Goal: Information Seeking & Learning: Learn about a topic

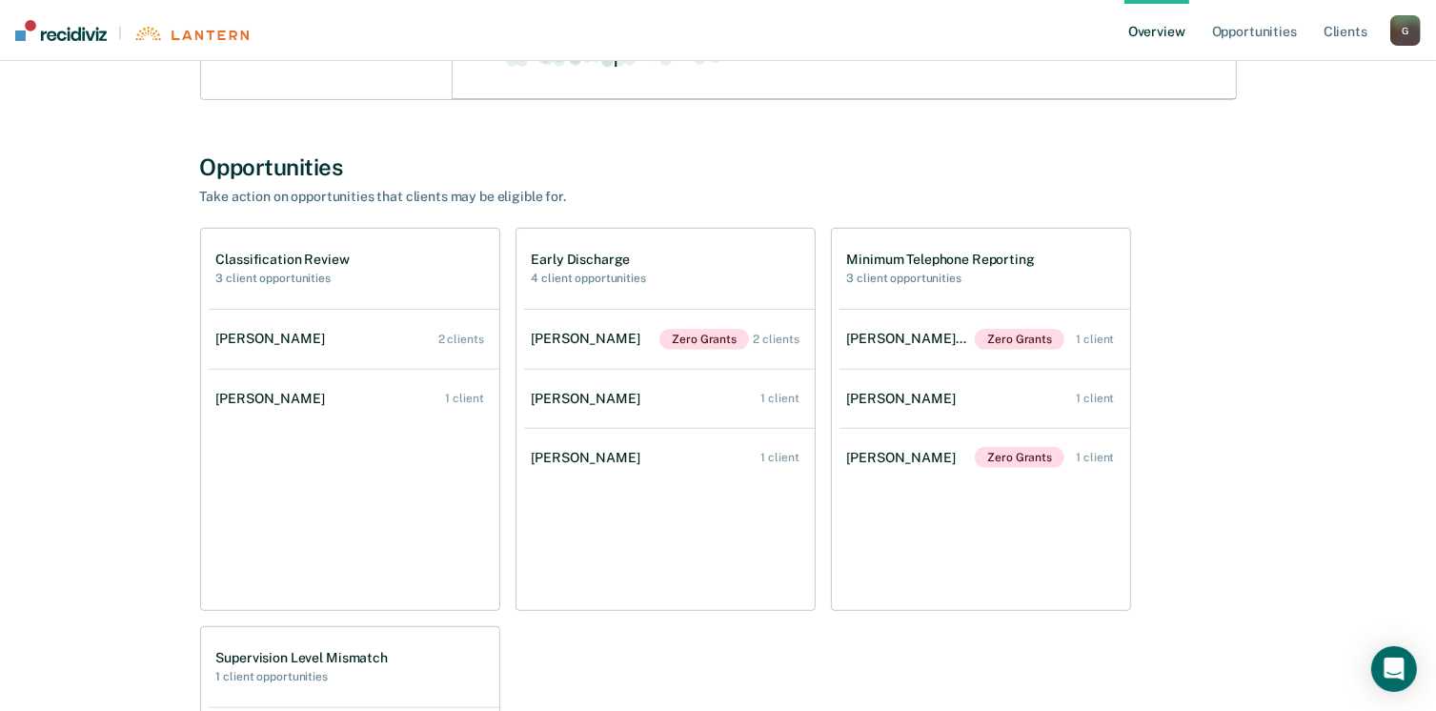
scroll to position [572, 0]
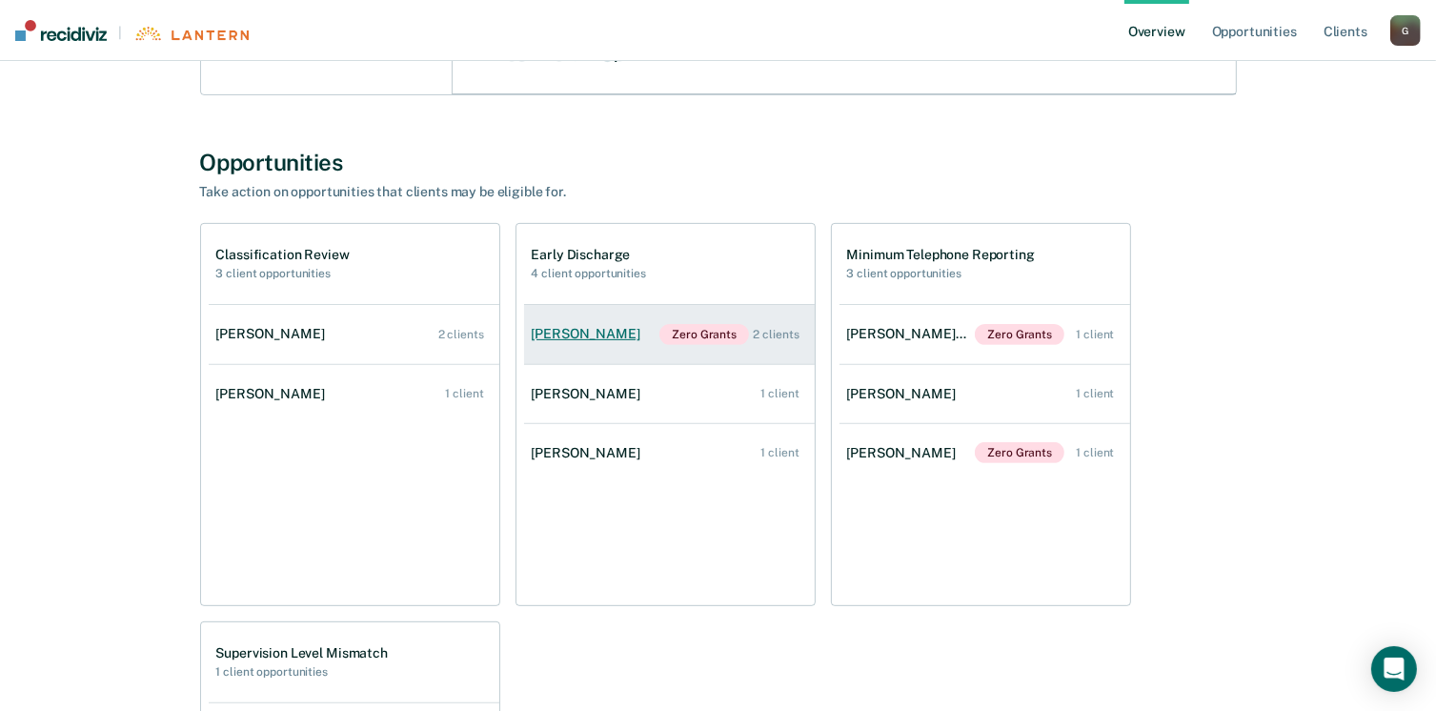
click at [567, 330] on div "[PERSON_NAME]" at bounding box center [590, 334] width 116 height 16
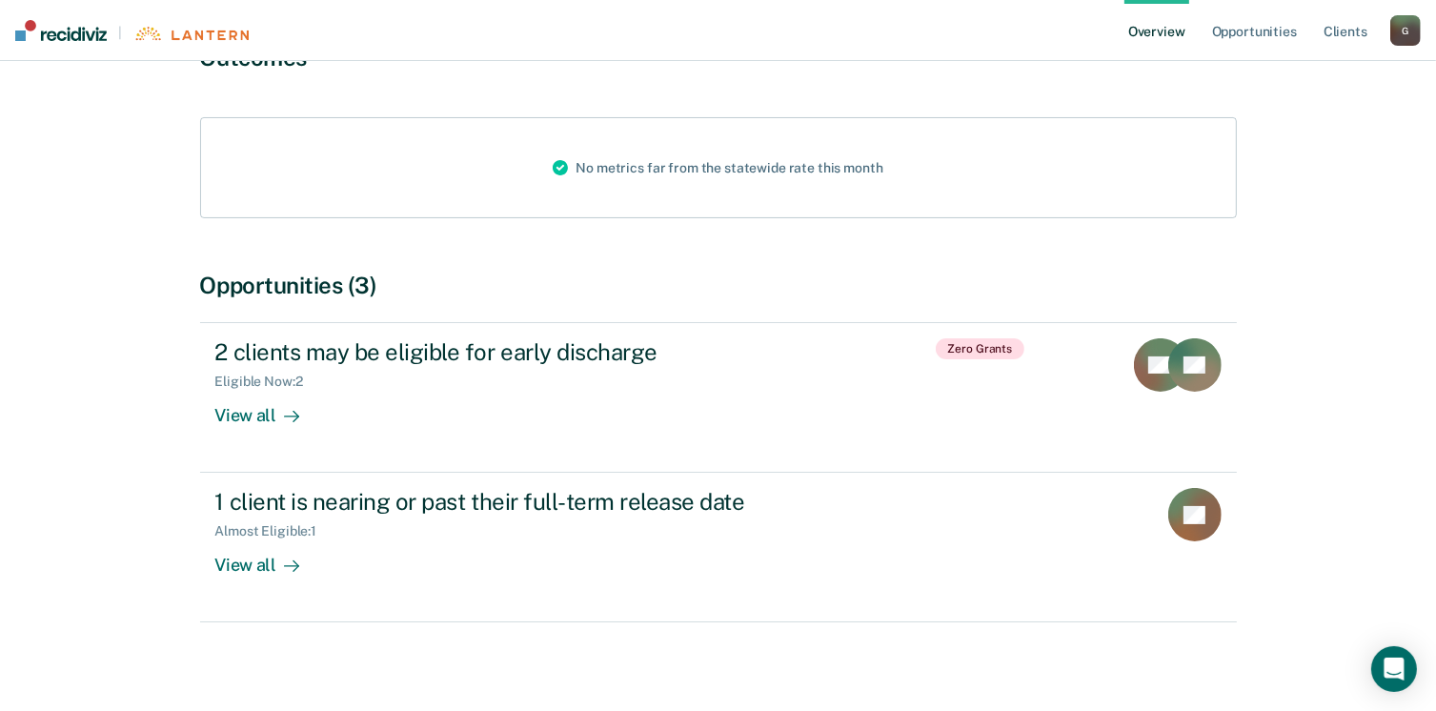
scroll to position [204, 0]
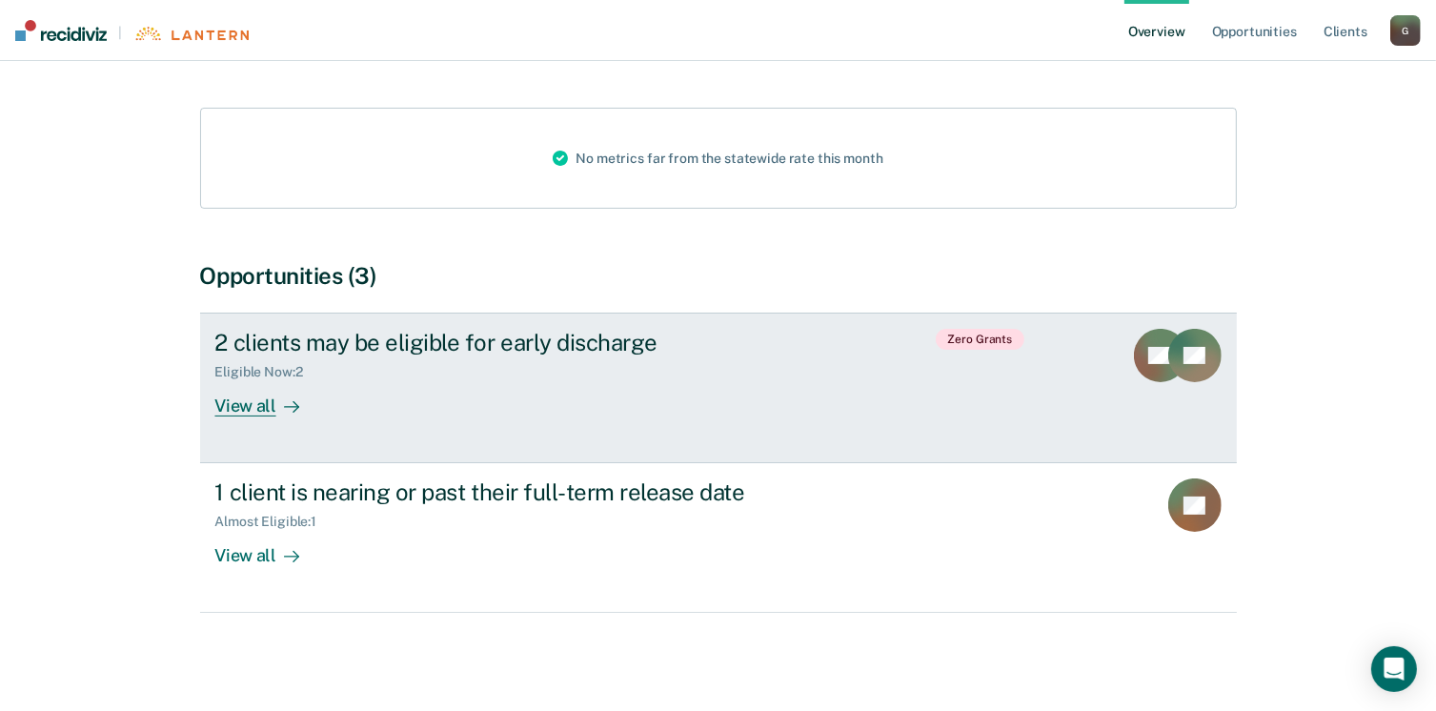
click at [265, 404] on div "View all" at bounding box center [268, 398] width 107 height 37
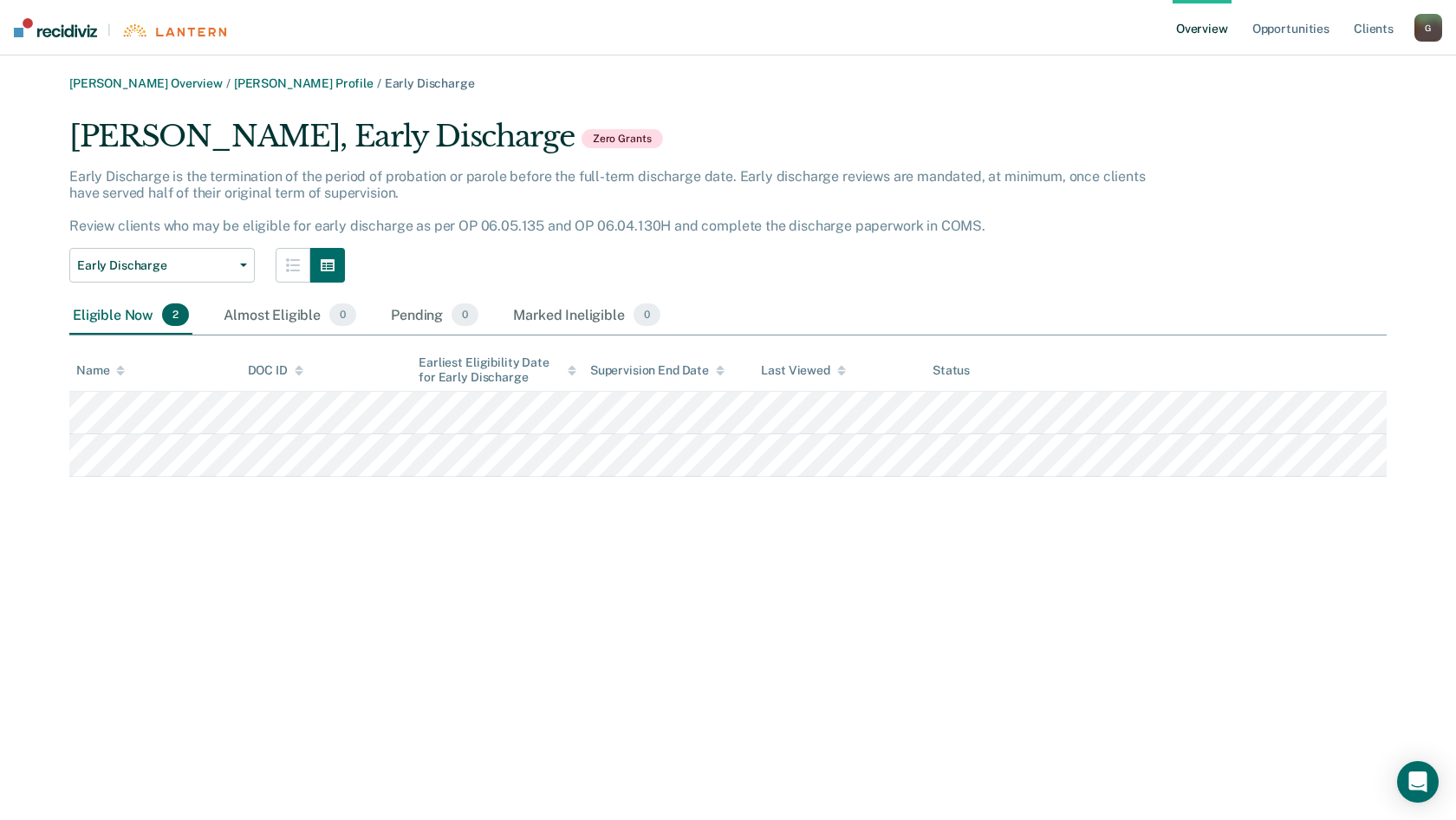
click at [1207, 27] on link "Overview" at bounding box center [1202, 27] width 59 height 56
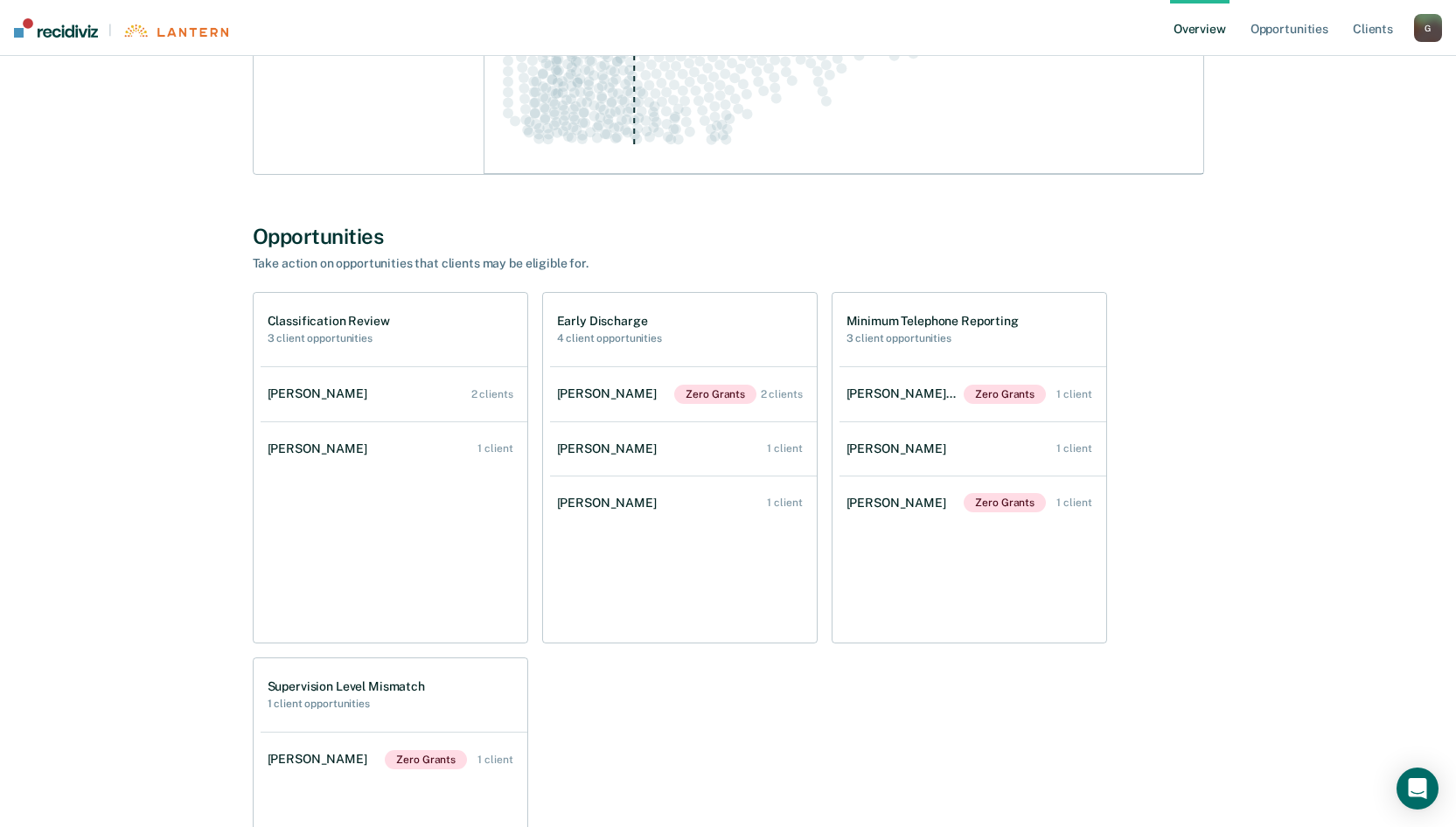
scroll to position [525, 0]
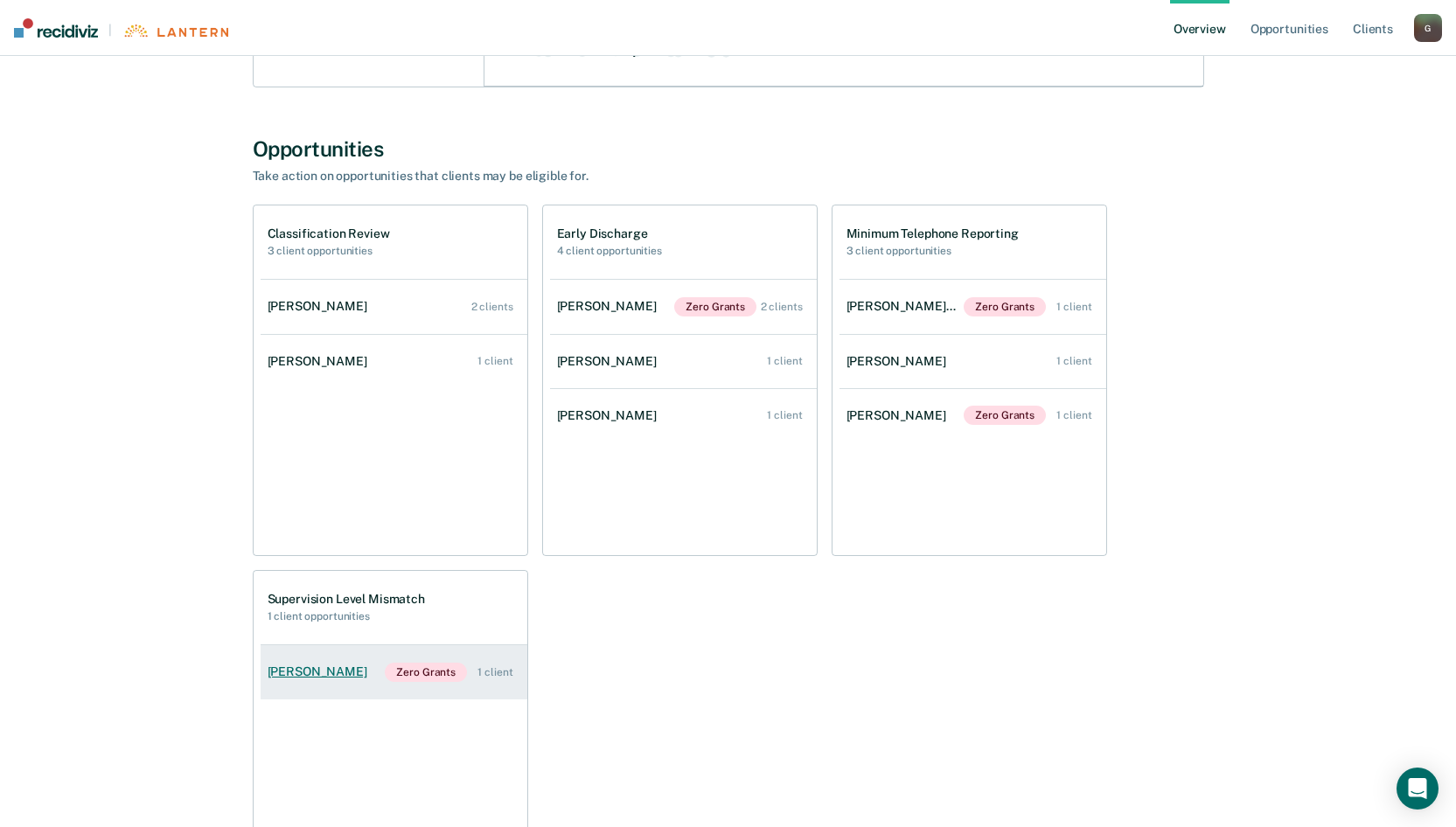
click at [300, 652] on div "[PERSON_NAME]" at bounding box center [320, 672] width 106 height 15
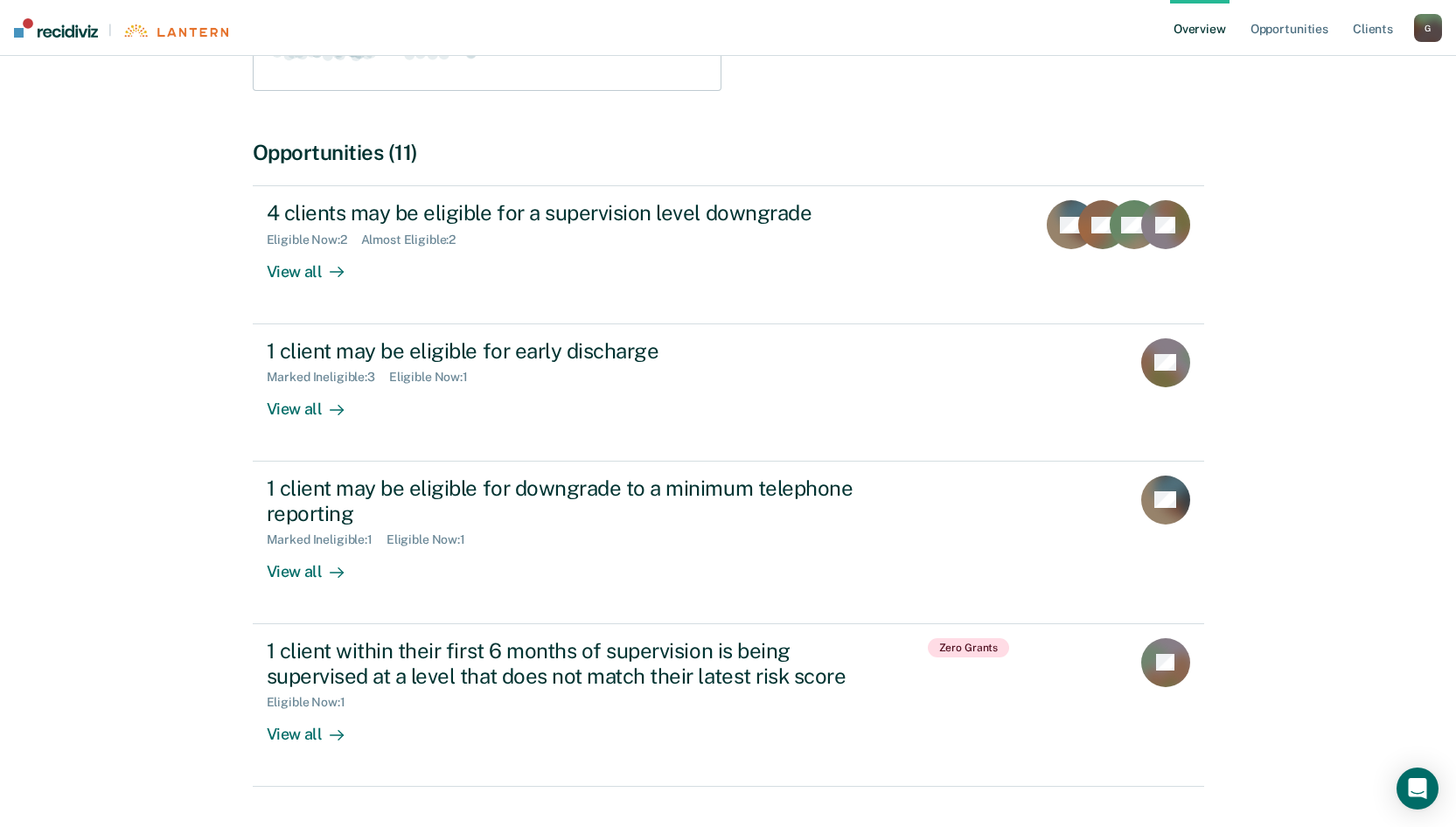
scroll to position [488, 0]
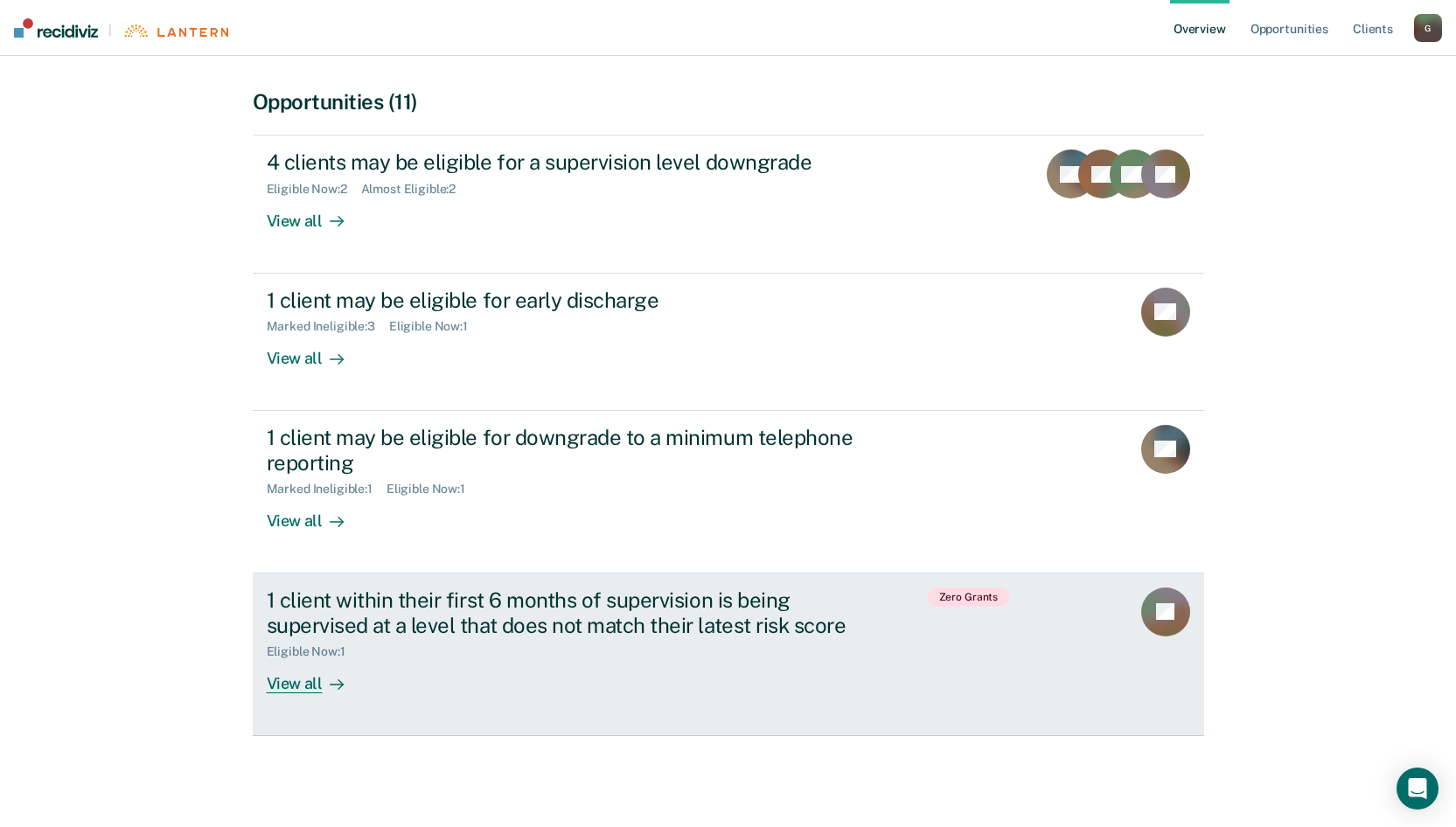
click at [315, 652] on div "View all" at bounding box center [316, 676] width 98 height 34
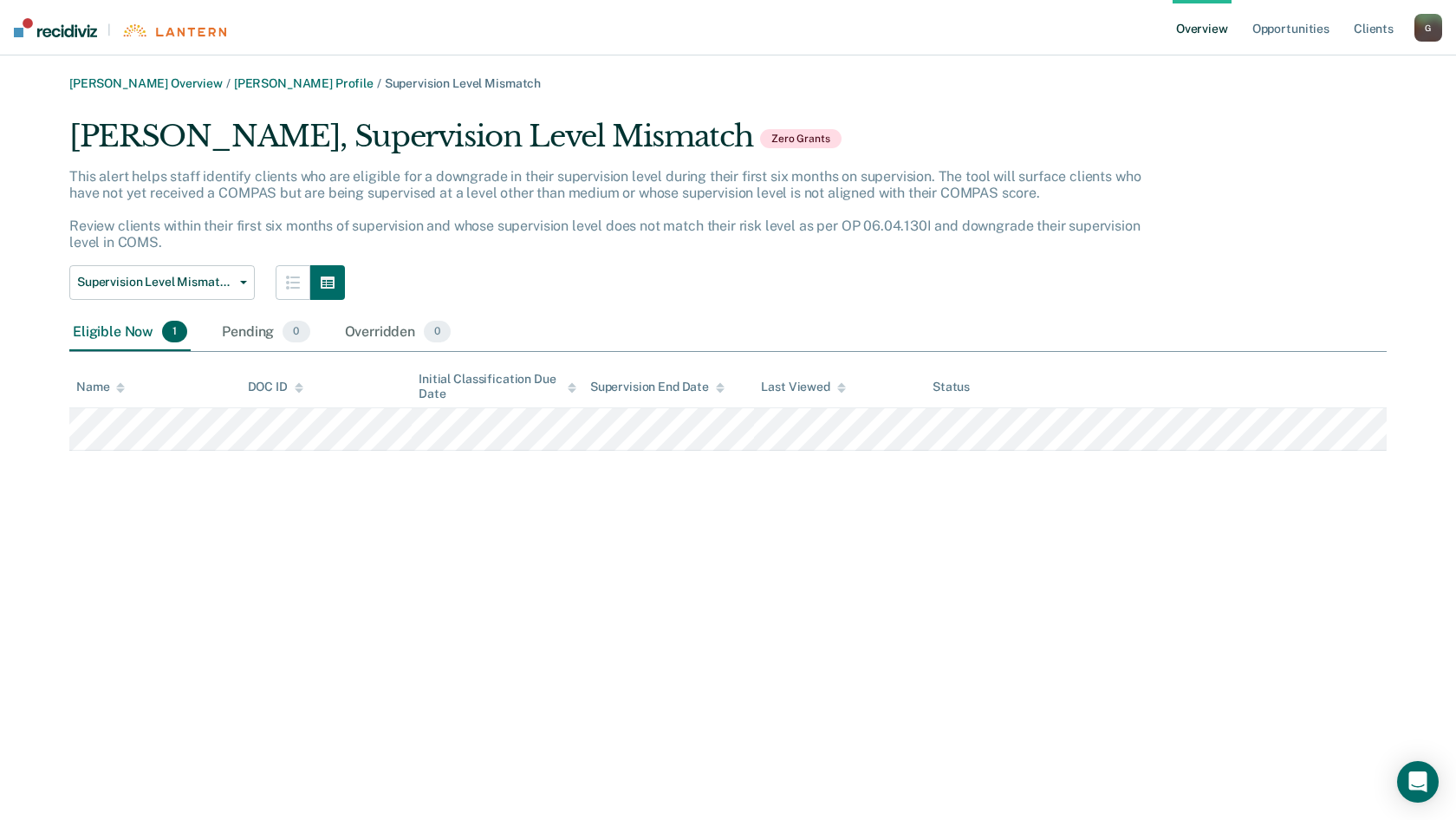
click at [814, 29] on nav "| Overview Opportunities Client s [EMAIL_ADDRESS][US_STATE][DOMAIN_NAME] G Prof…" at bounding box center [728, 27] width 1456 height 56
click at [1198, 27] on link "Overview" at bounding box center [1202, 27] width 59 height 56
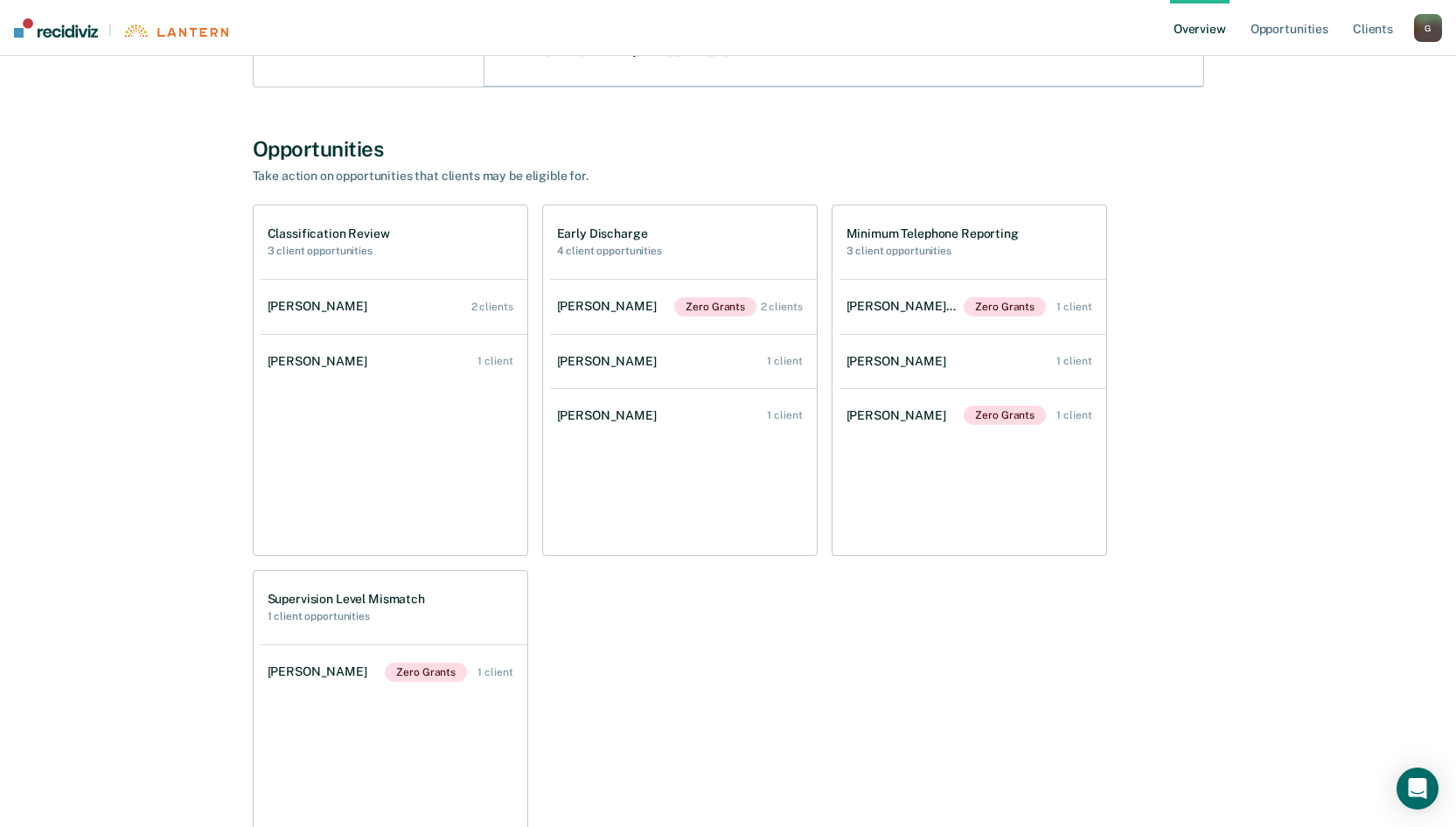
scroll to position [612, 0]
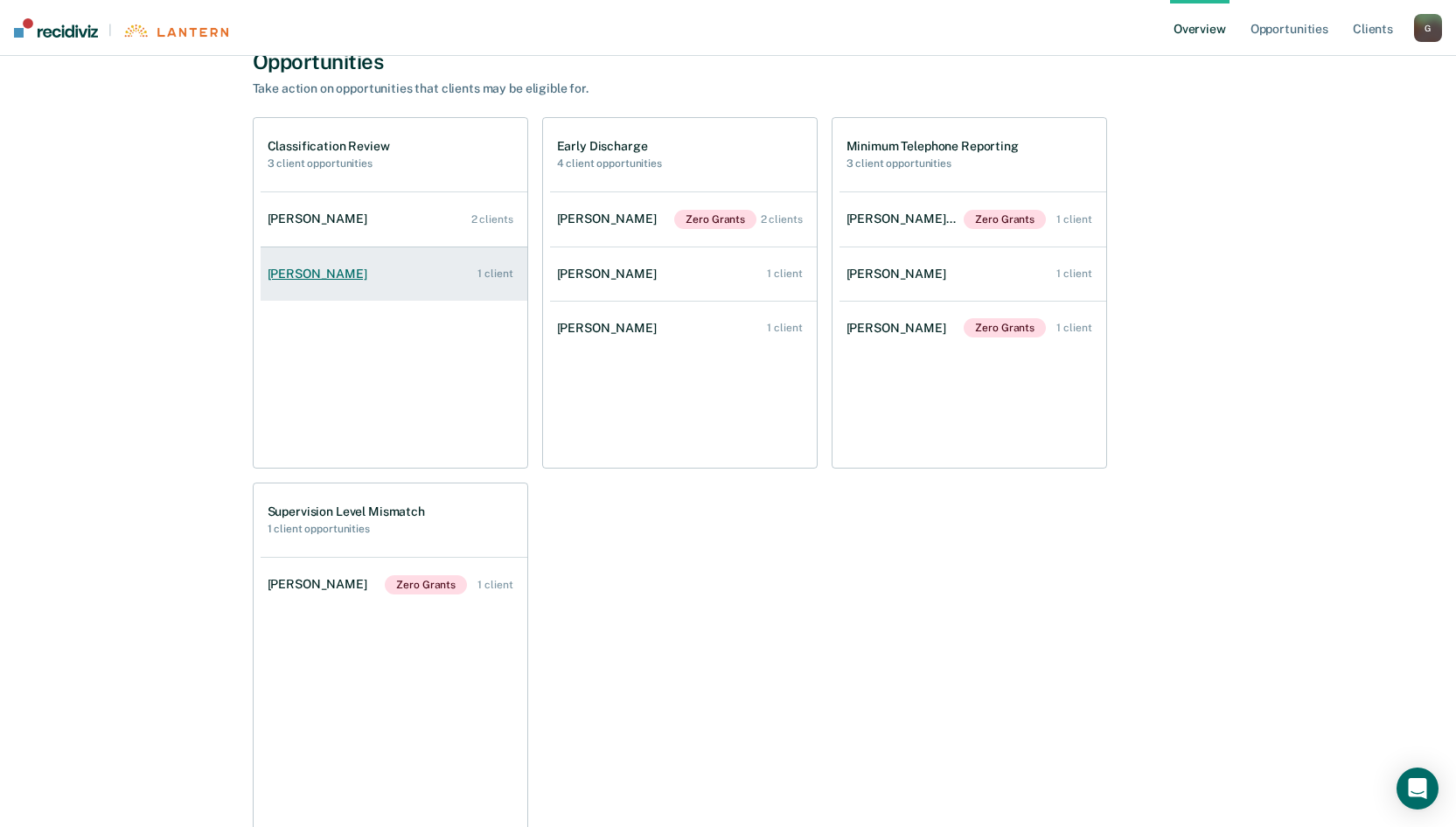
click at [317, 273] on div "[PERSON_NAME]" at bounding box center [320, 274] width 106 height 15
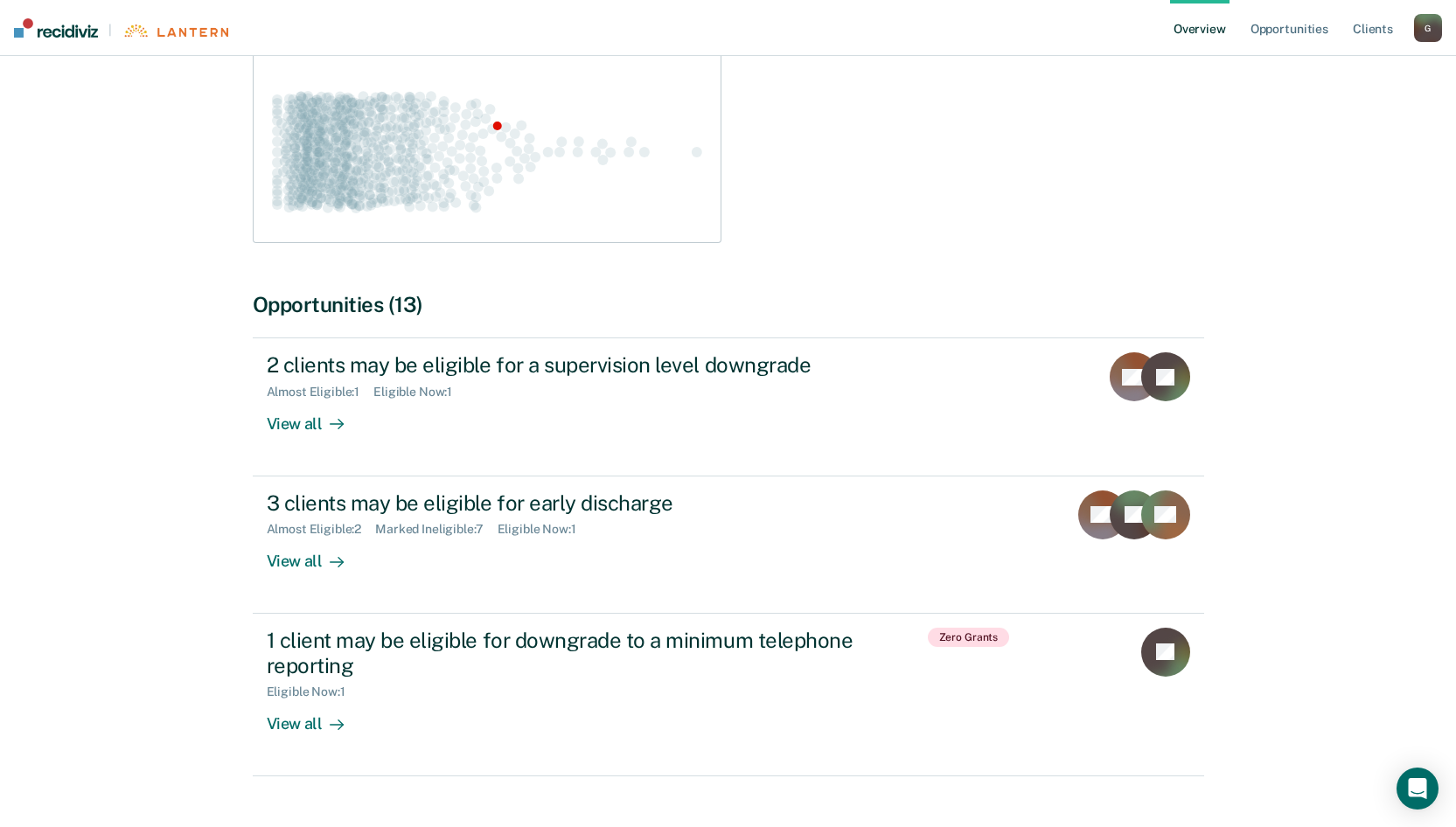
scroll to position [325, 0]
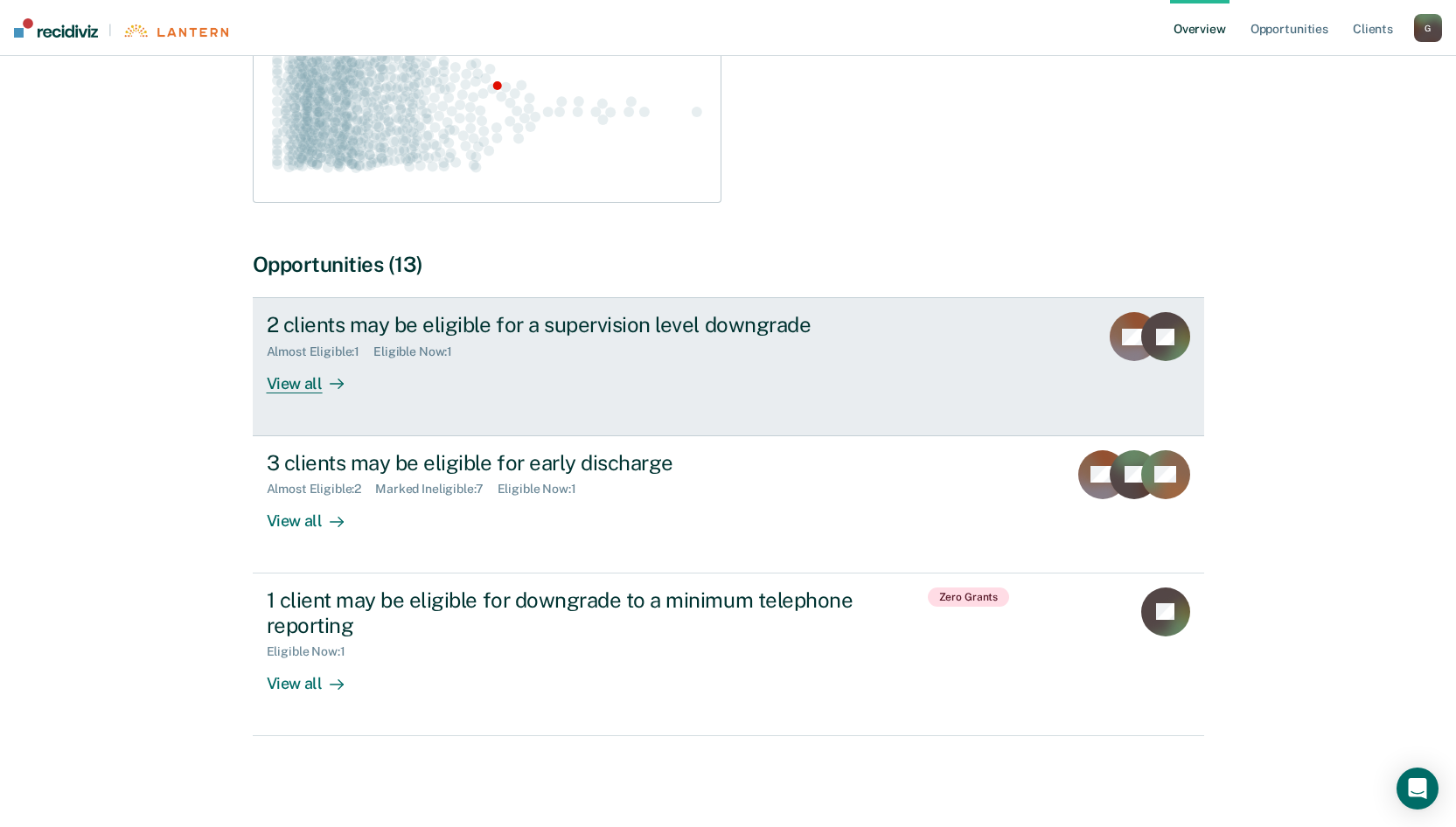
click at [304, 378] on div "View all" at bounding box center [316, 376] width 98 height 34
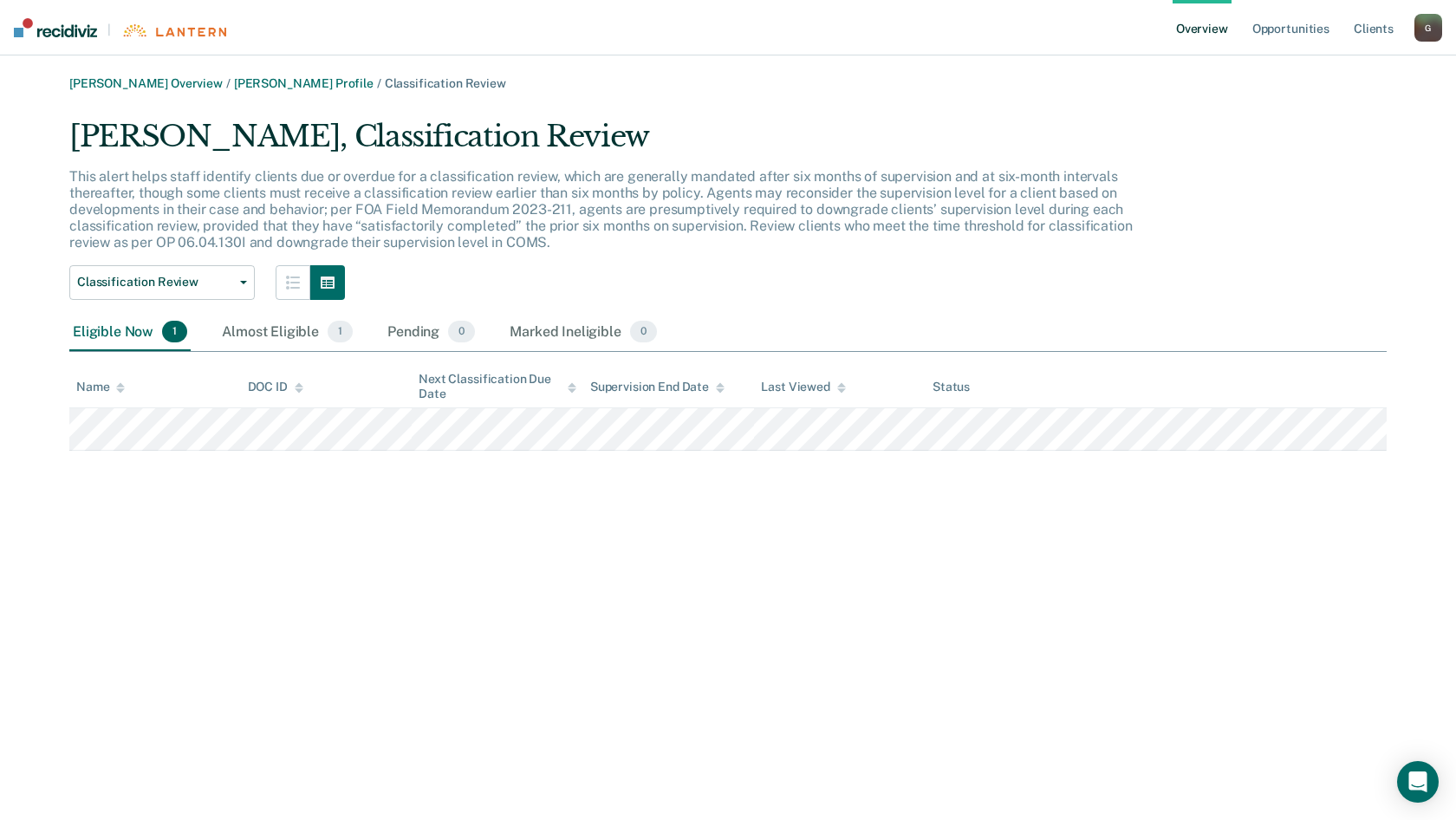
click at [1197, 25] on link "Overview" at bounding box center [1202, 27] width 59 height 56
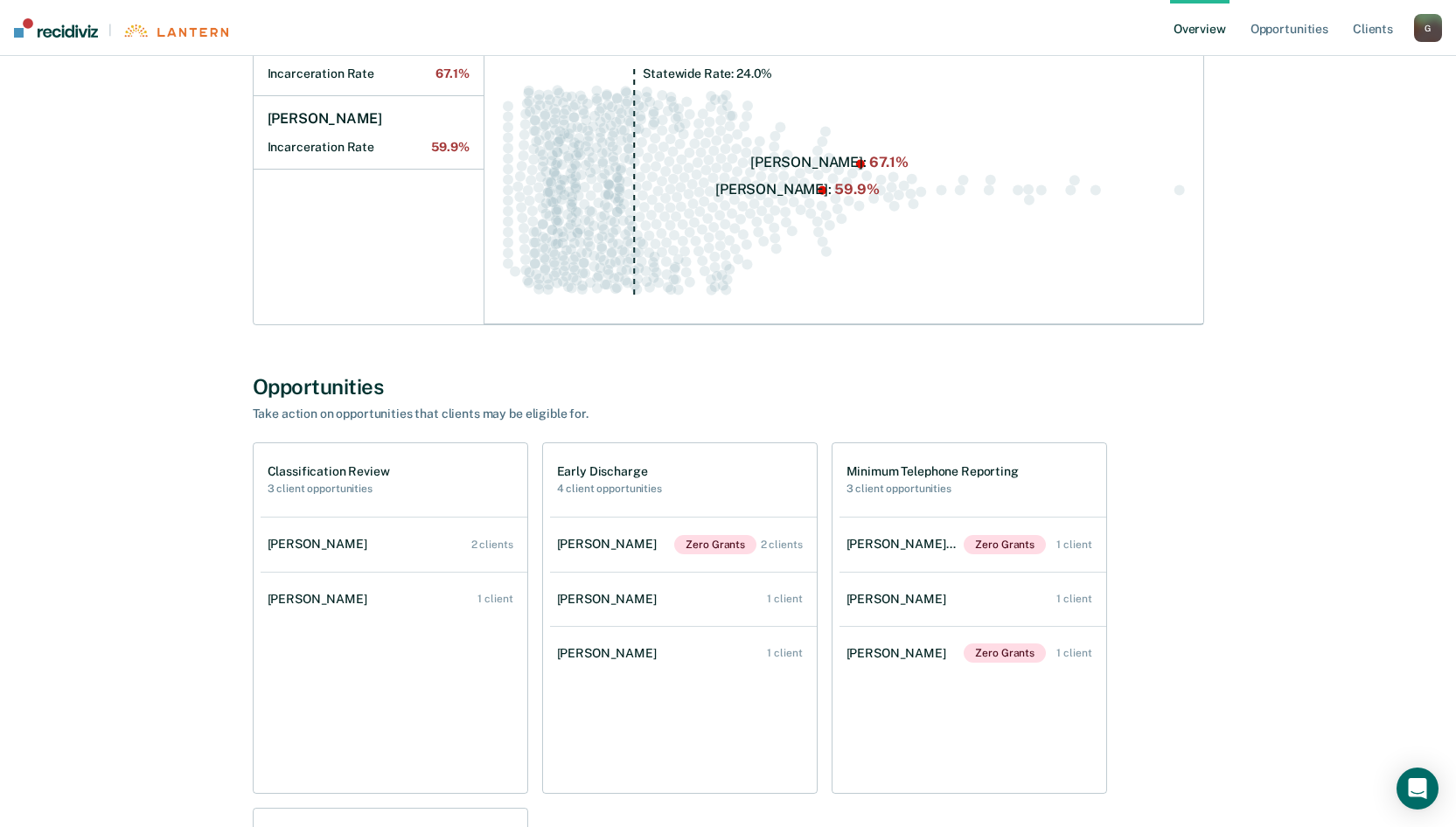
scroll to position [374, 0]
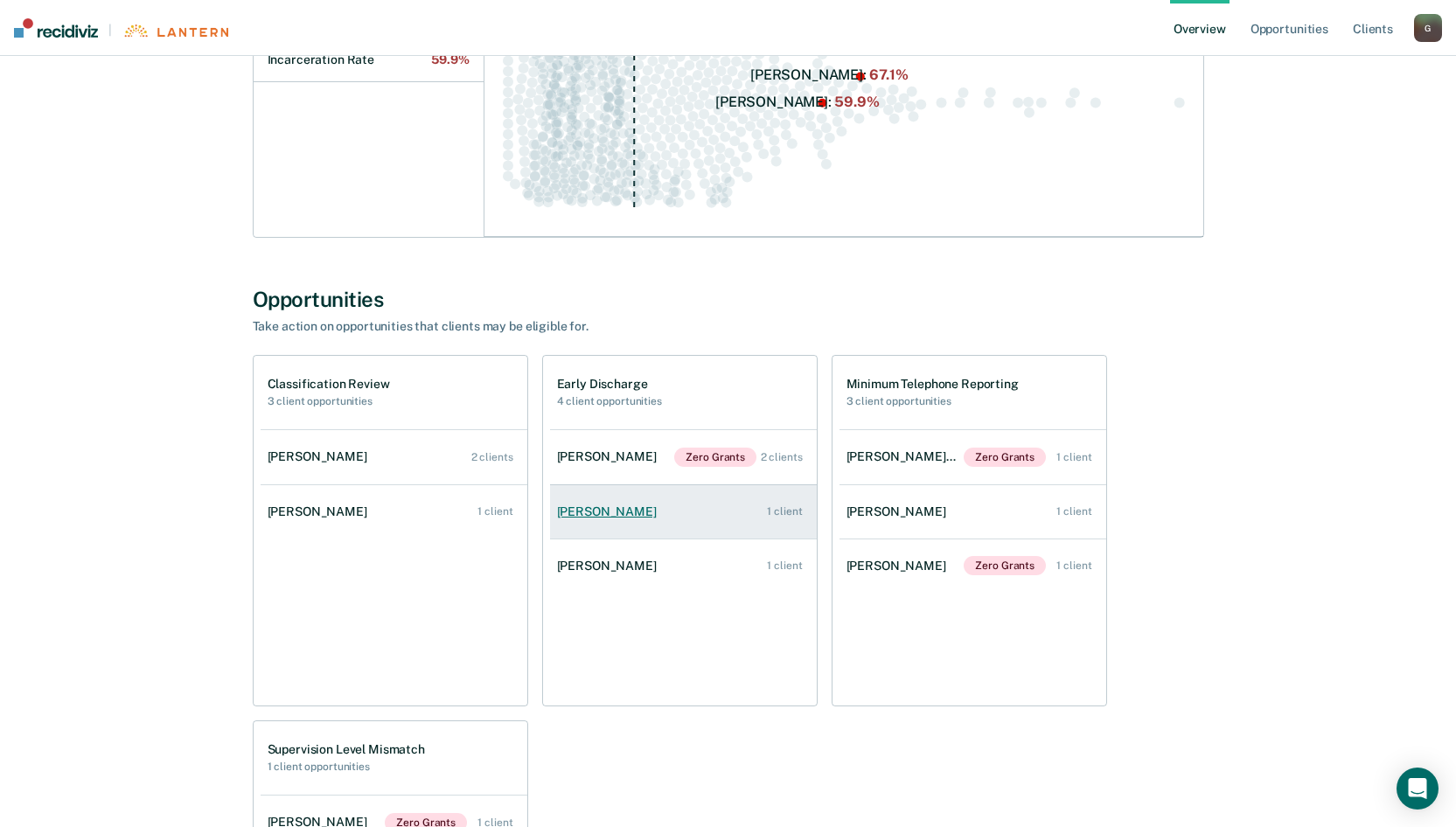
click at [639, 508] on div "[PERSON_NAME]" at bounding box center [610, 512] width 106 height 15
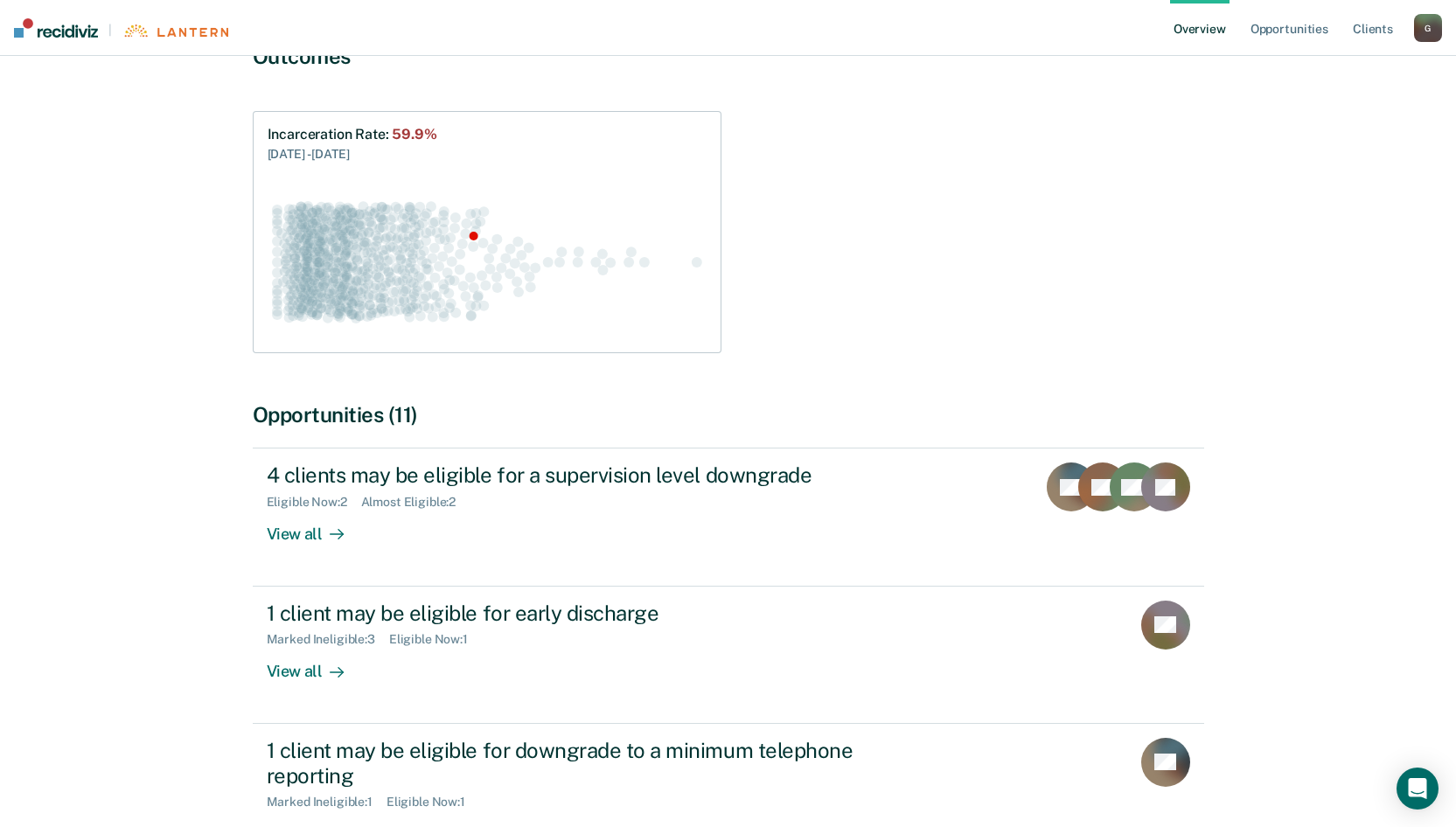
scroll to position [263, 0]
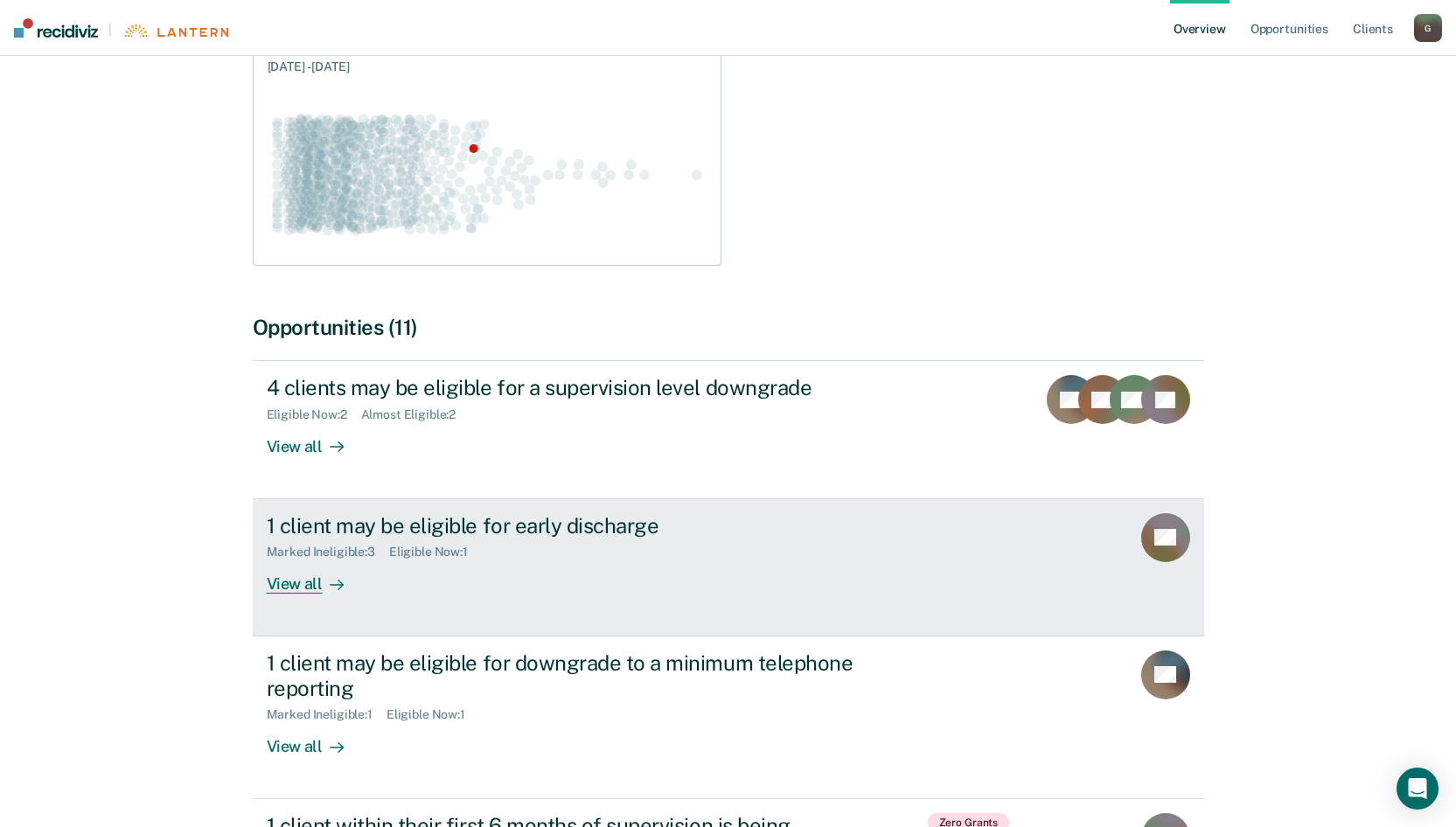
click at [311, 585] on div "View all" at bounding box center [316, 576] width 98 height 34
